Goal: Navigation & Orientation: Find specific page/section

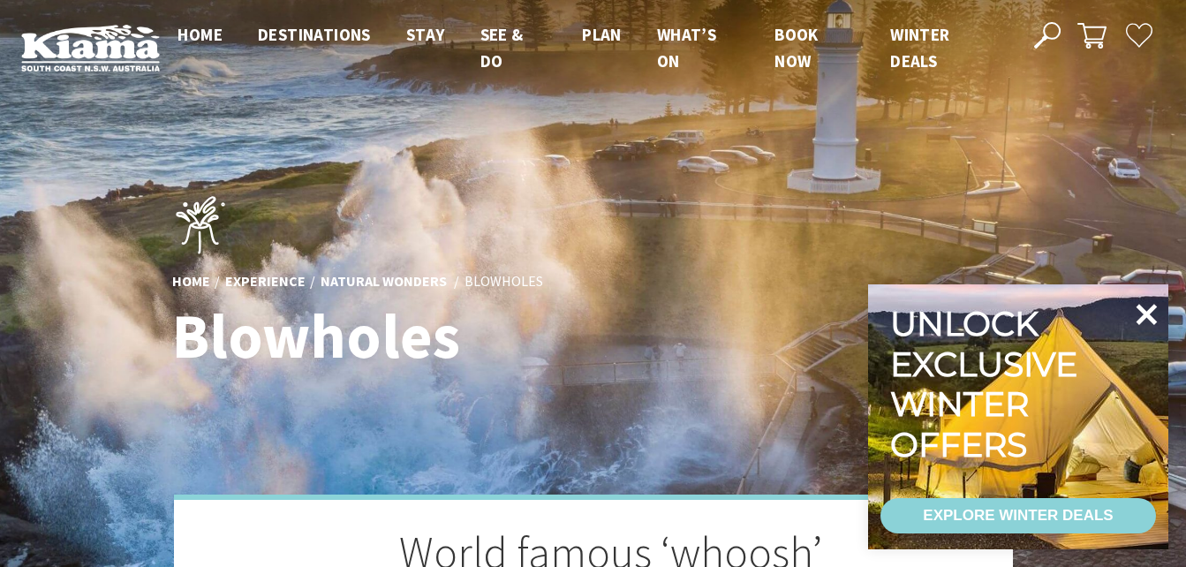
click at [1149, 315] on icon at bounding box center [1146, 314] width 21 height 21
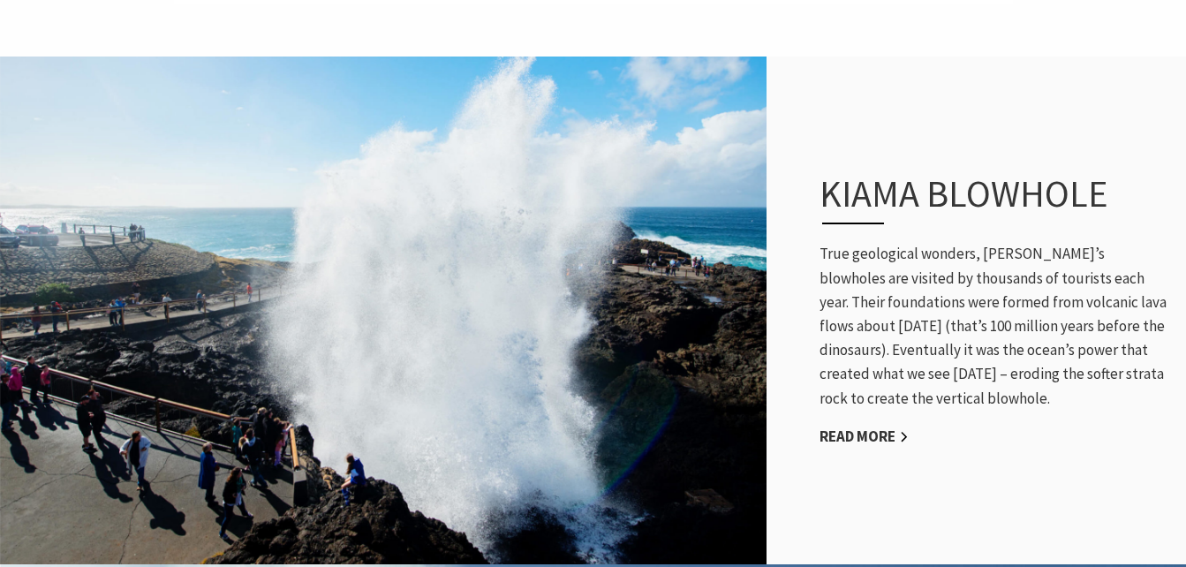
scroll to position [848, 0]
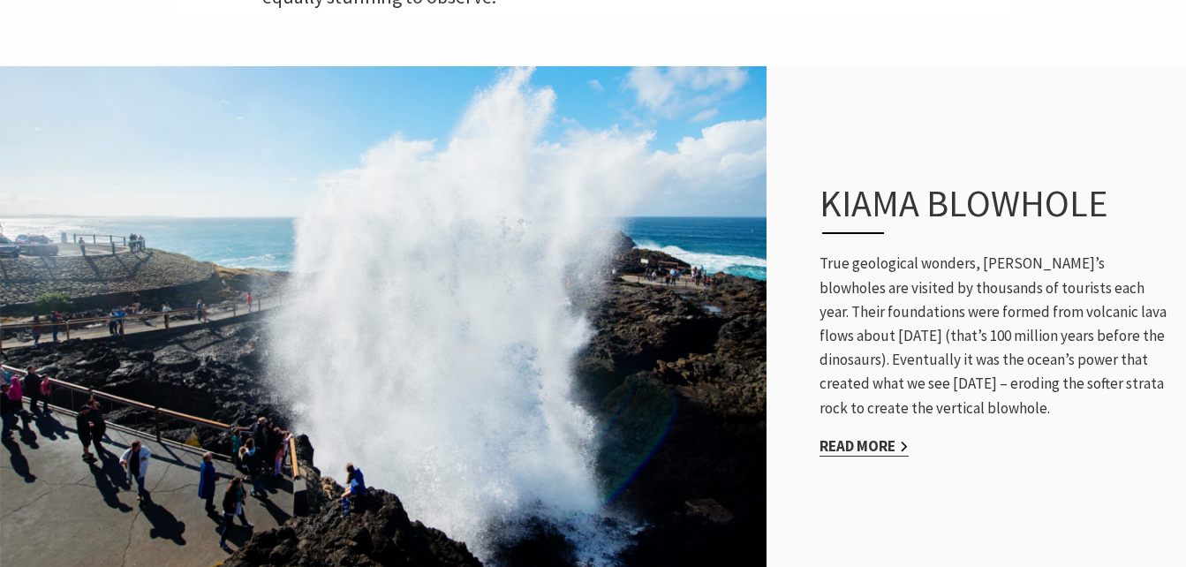
click at [878, 436] on link "Read More" at bounding box center [863, 446] width 89 height 20
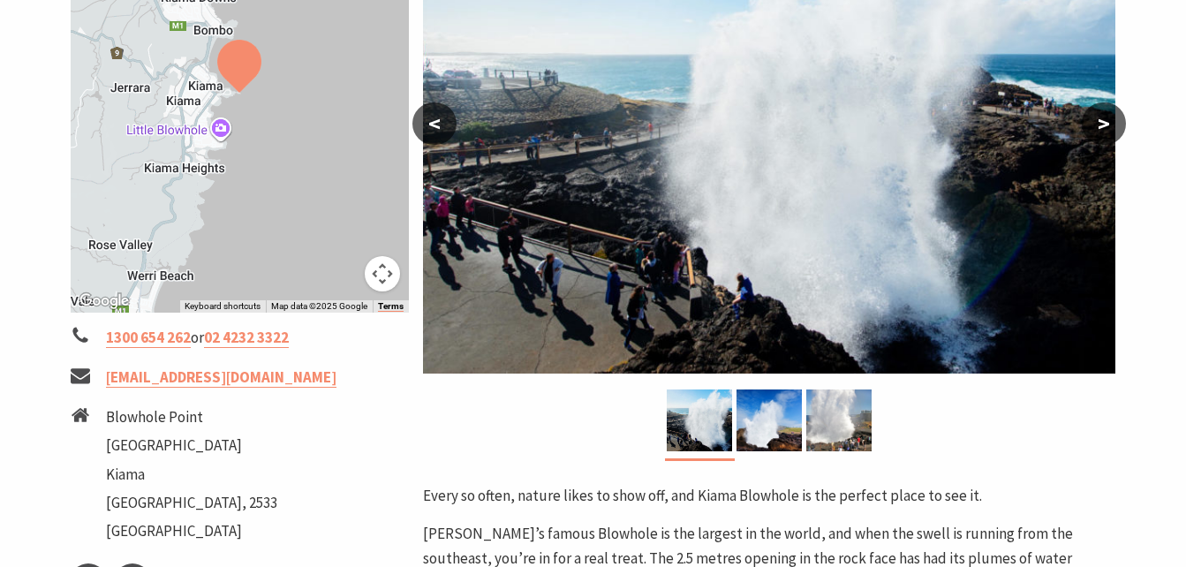
scroll to position [405, 0]
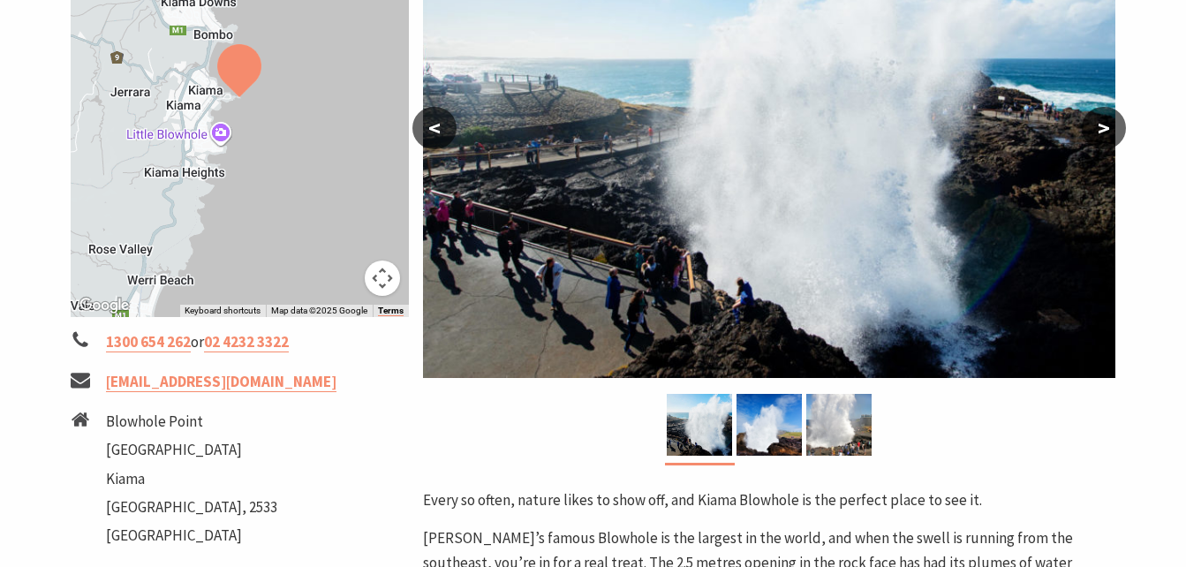
click at [1095, 124] on button ">" at bounding box center [1103, 128] width 44 height 42
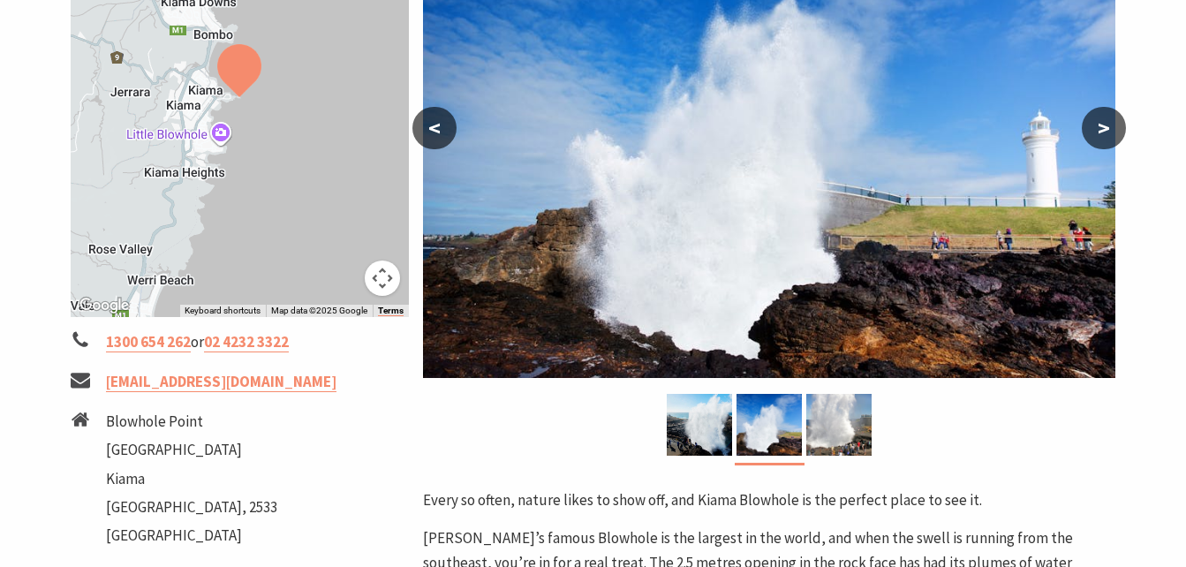
click at [1095, 124] on button ">" at bounding box center [1103, 128] width 44 height 42
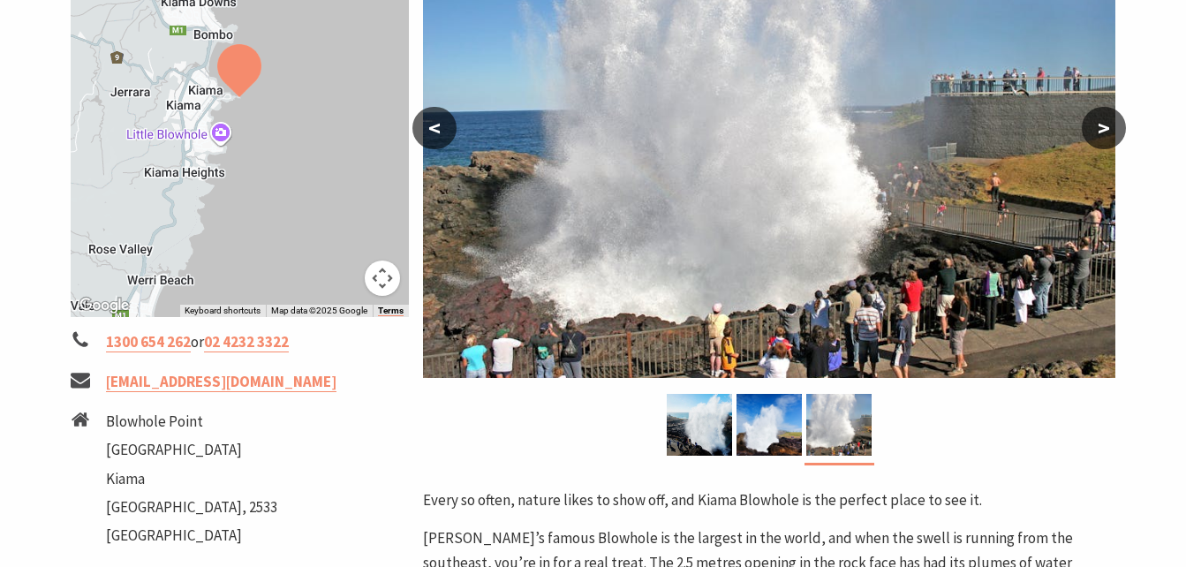
click at [435, 130] on button "<" at bounding box center [434, 128] width 44 height 42
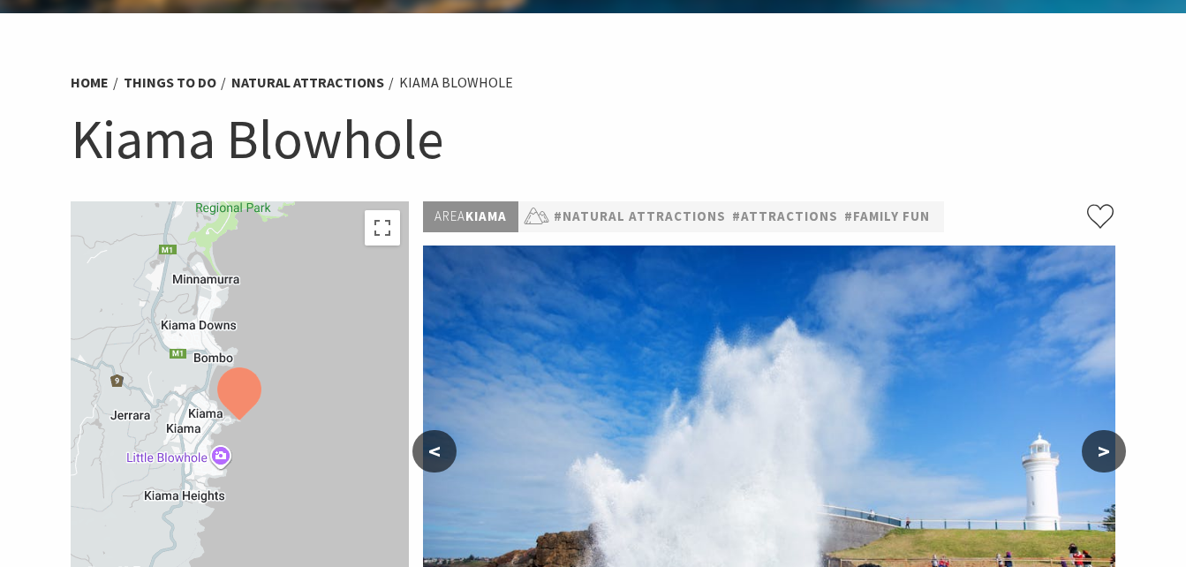
scroll to position [0, 0]
